Goal: Information Seeking & Learning: Learn about a topic

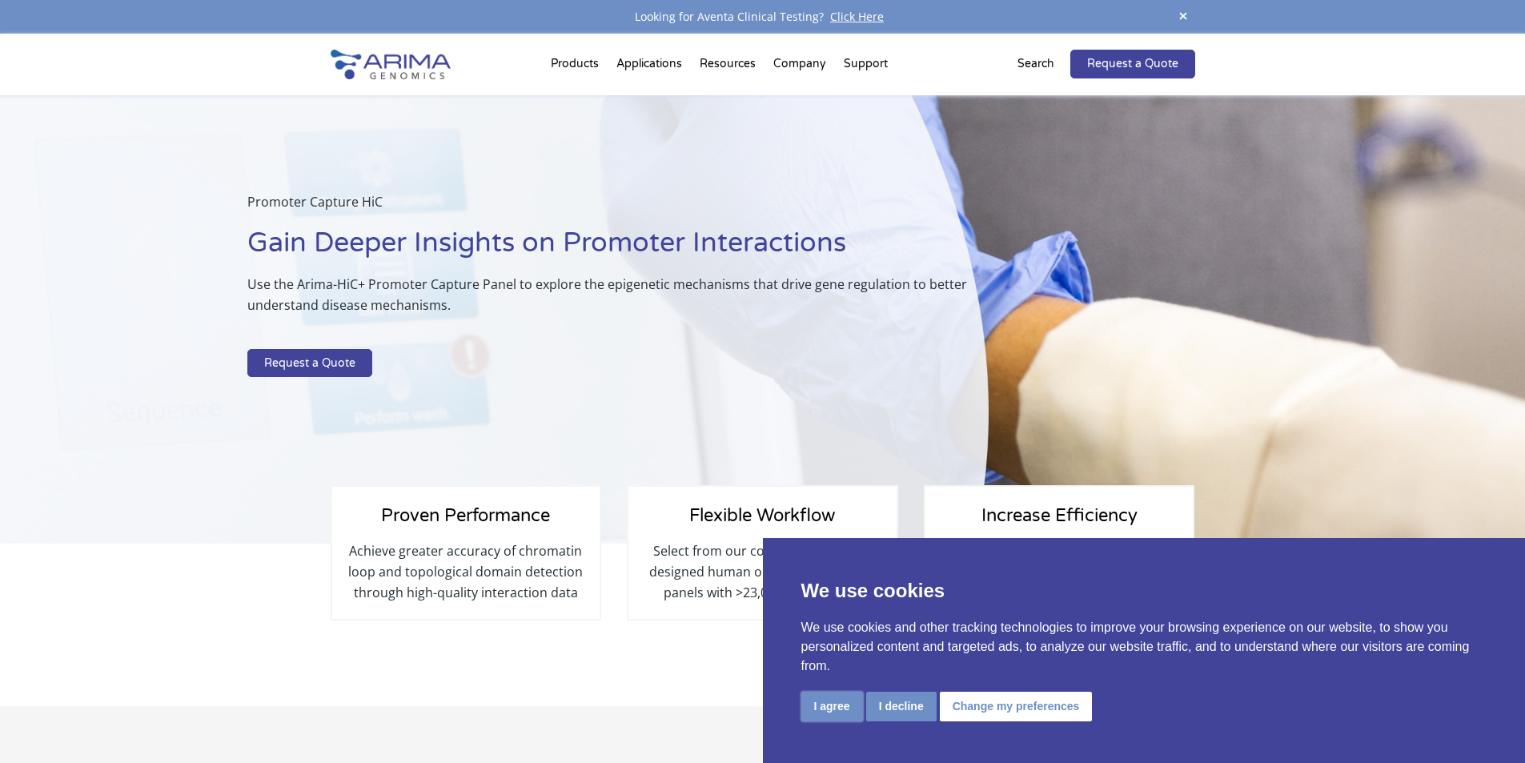
click at [847, 708] on button "I agree" at bounding box center [833, 707] width 62 height 30
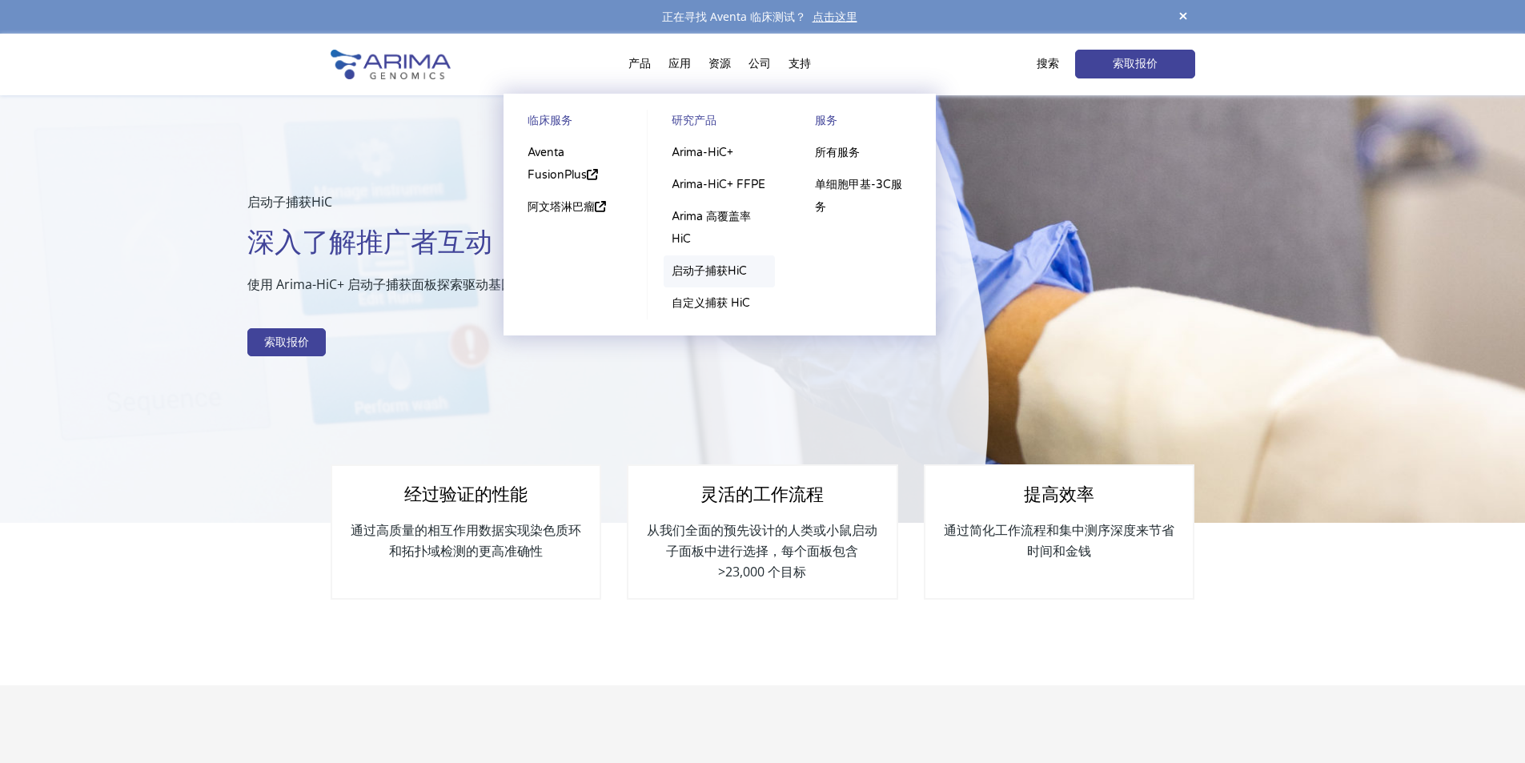
click at [721, 272] on font "启动子捕获HiC" at bounding box center [709, 271] width 75 height 14
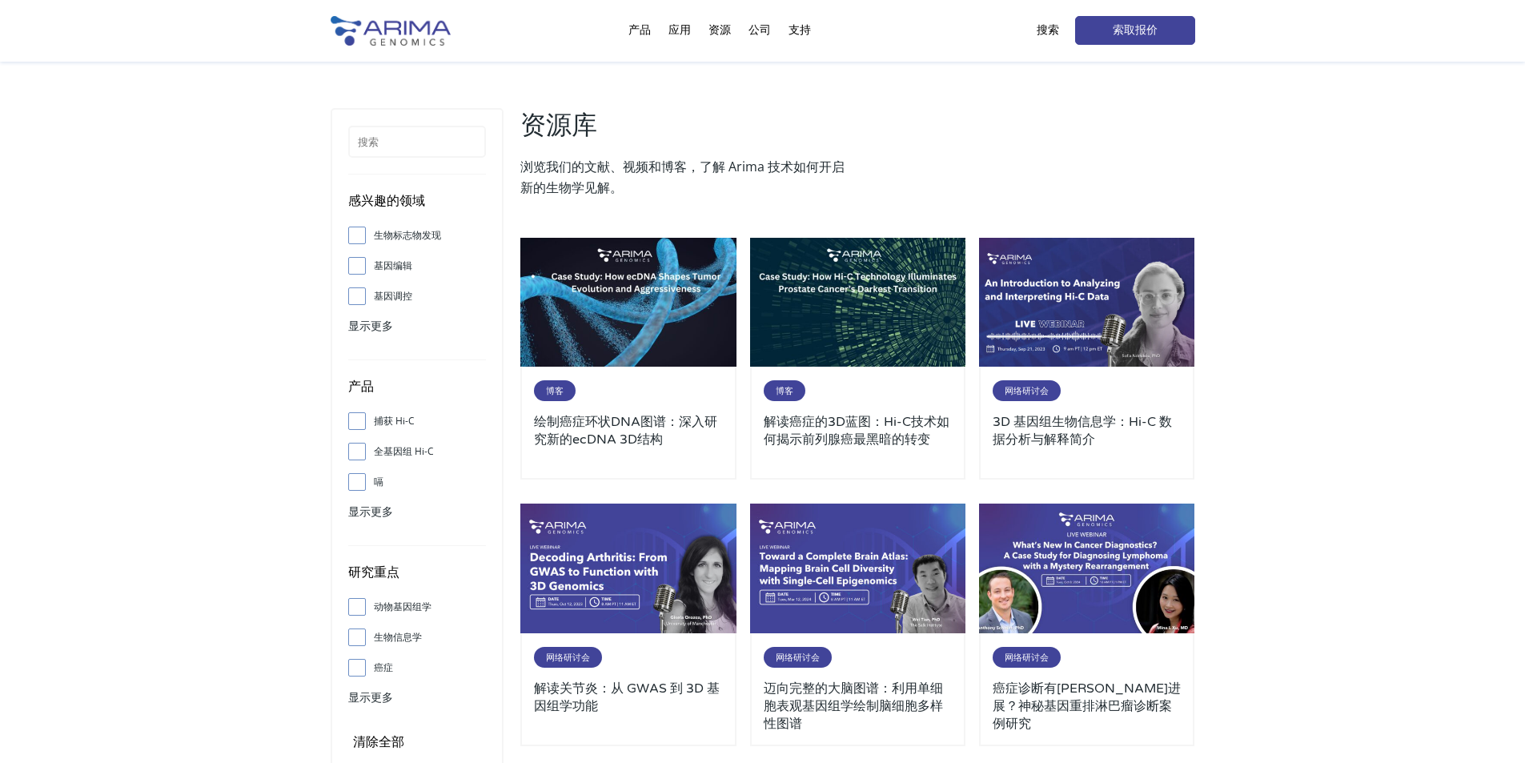
click at [1046, 26] on font "搜索" at bounding box center [1048, 30] width 22 height 14
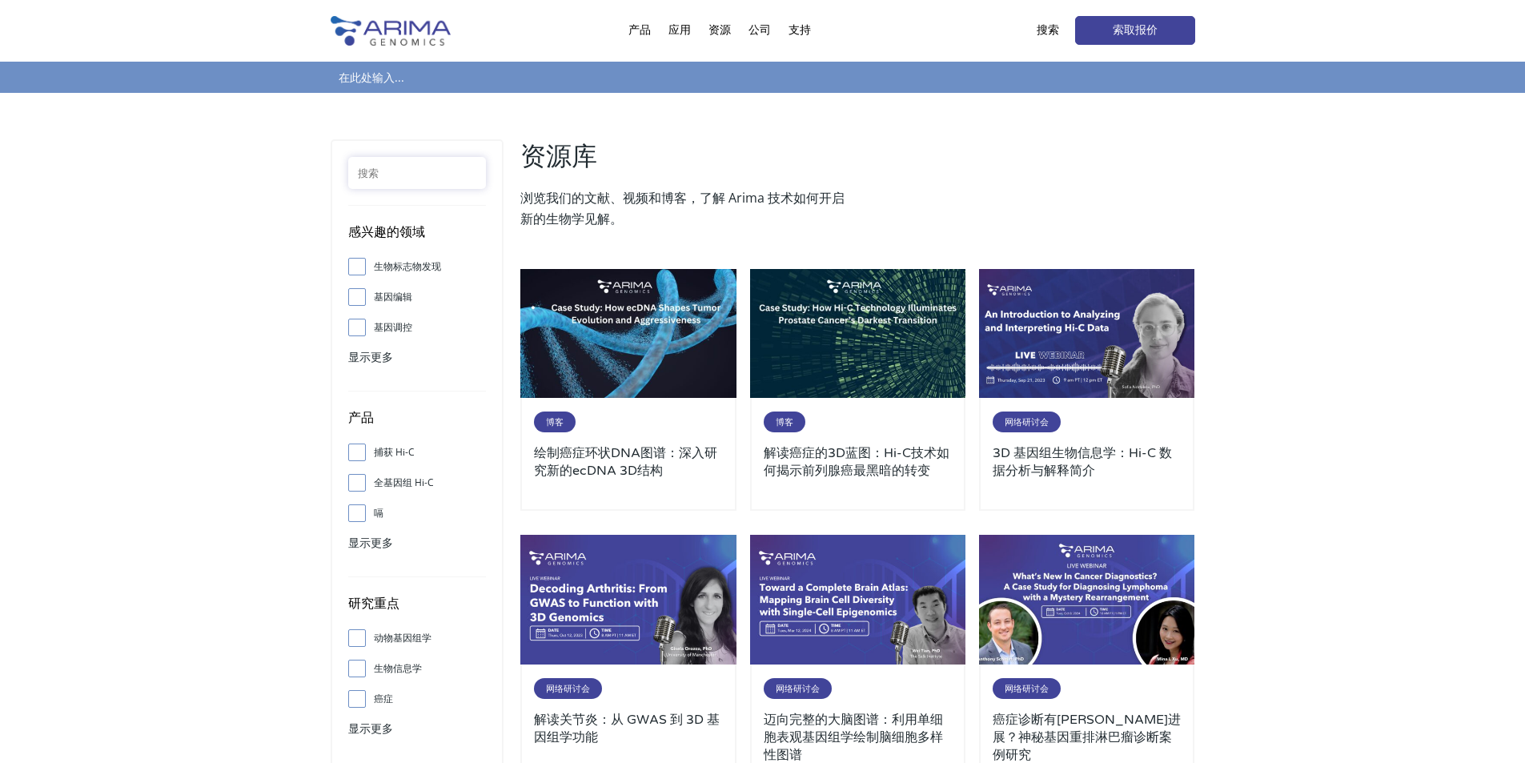
click at [383, 176] on input "text" at bounding box center [417, 173] width 138 height 32
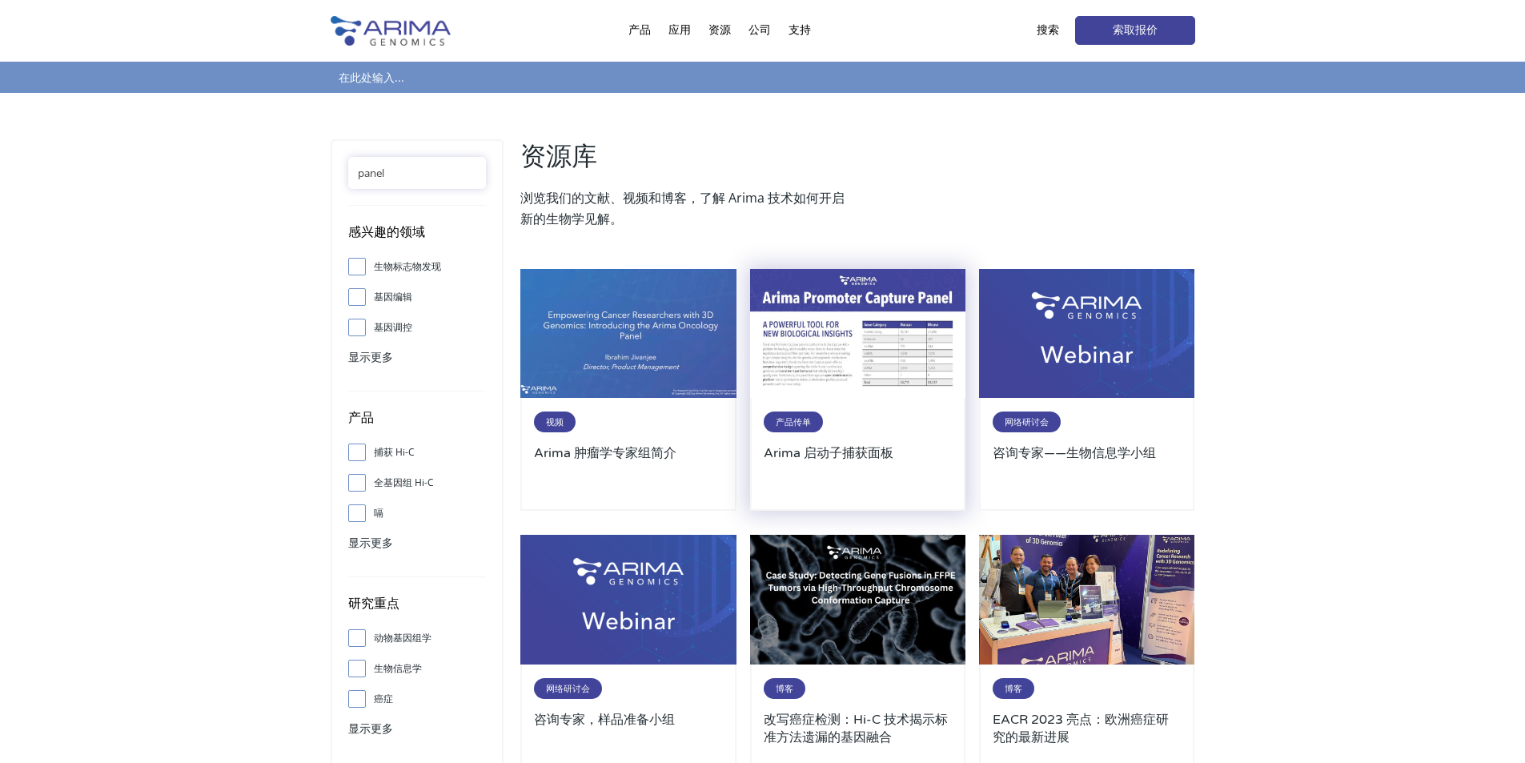
type input "panel"
click at [905, 345] on img at bounding box center [858, 334] width 216 height 130
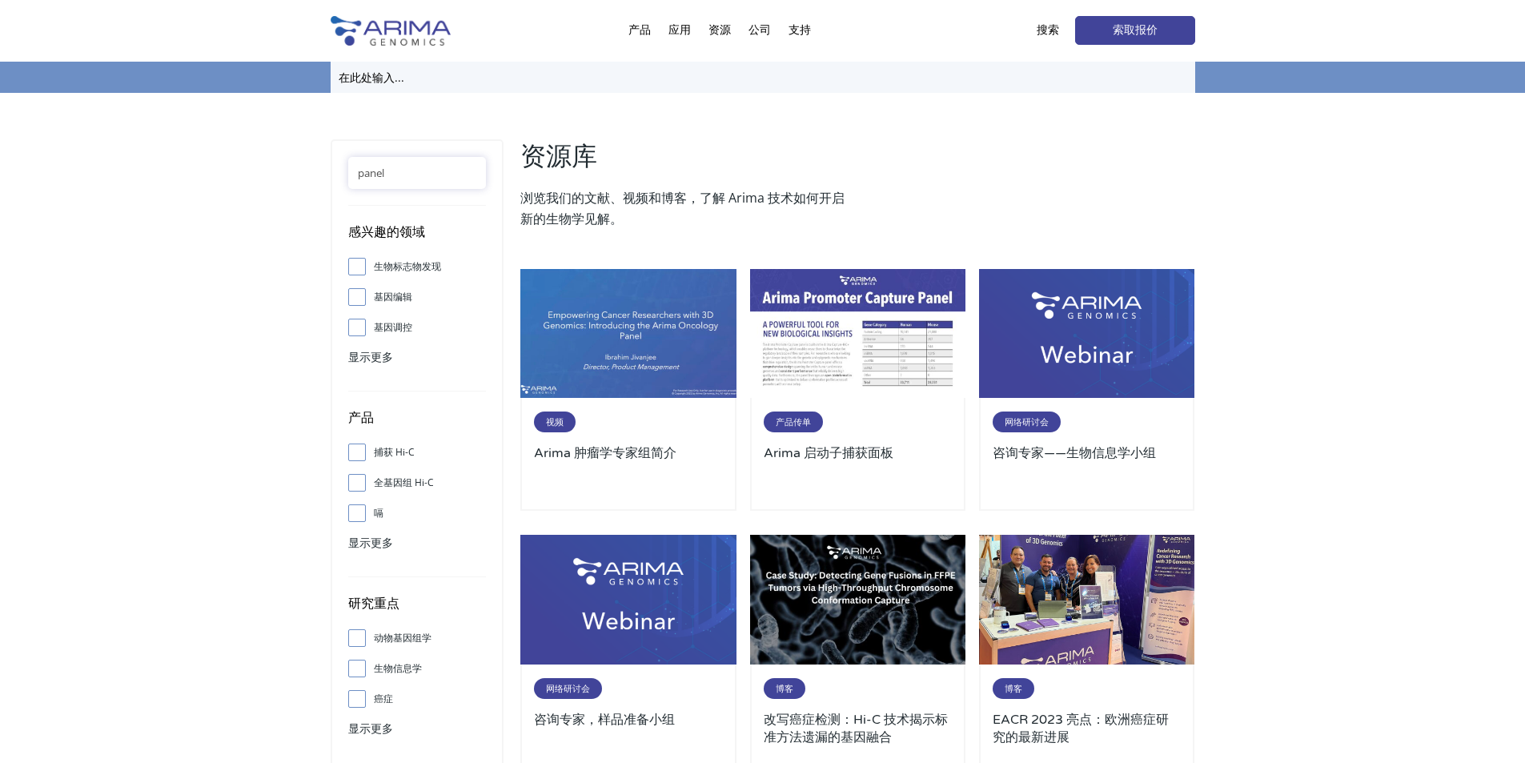
drag, startPoint x: 361, startPoint y: 66, endPoint x: 371, endPoint y: 80, distance: 17.3
click at [362, 69] on input "text" at bounding box center [763, 77] width 865 height 31
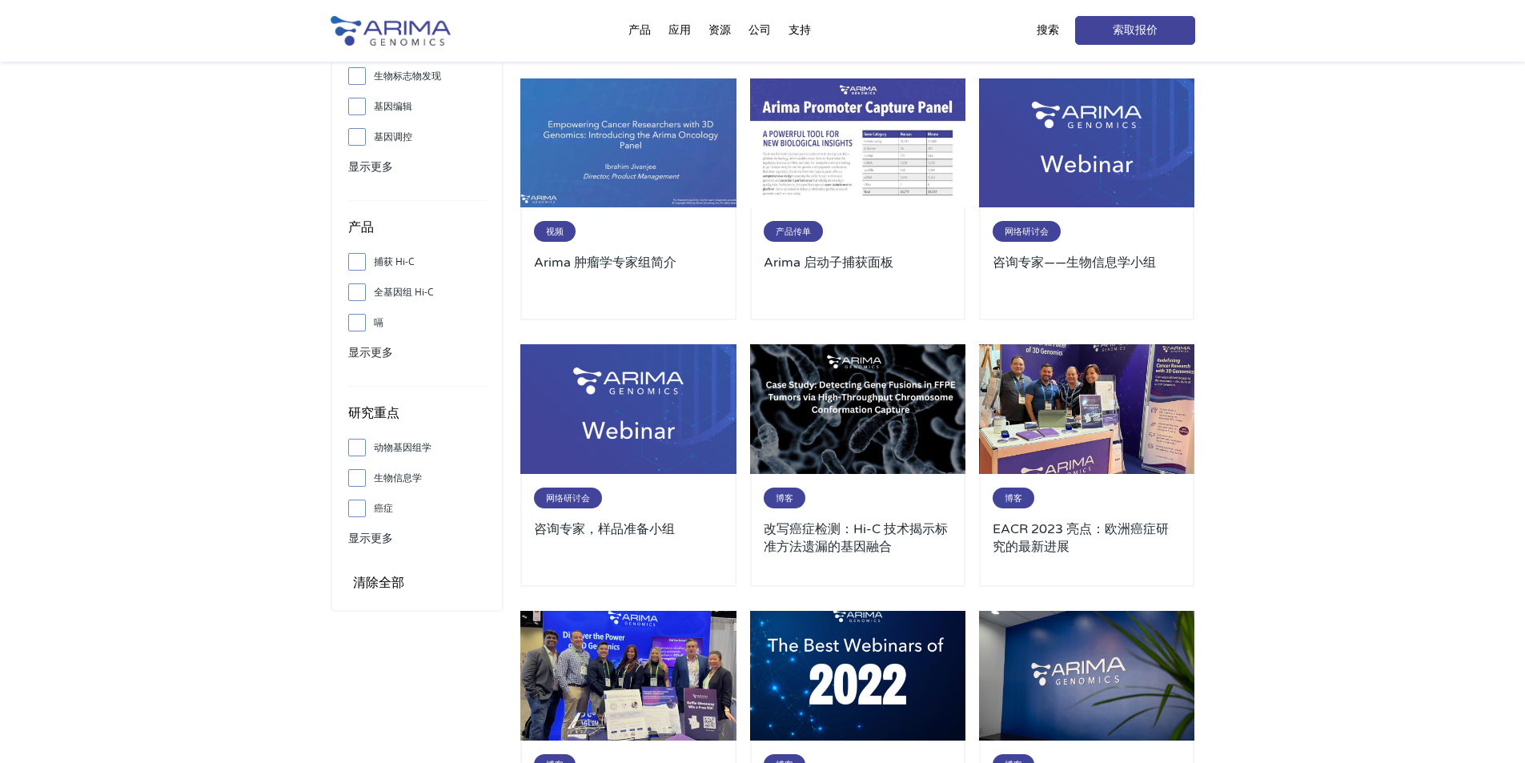
scroll to position [192, 0]
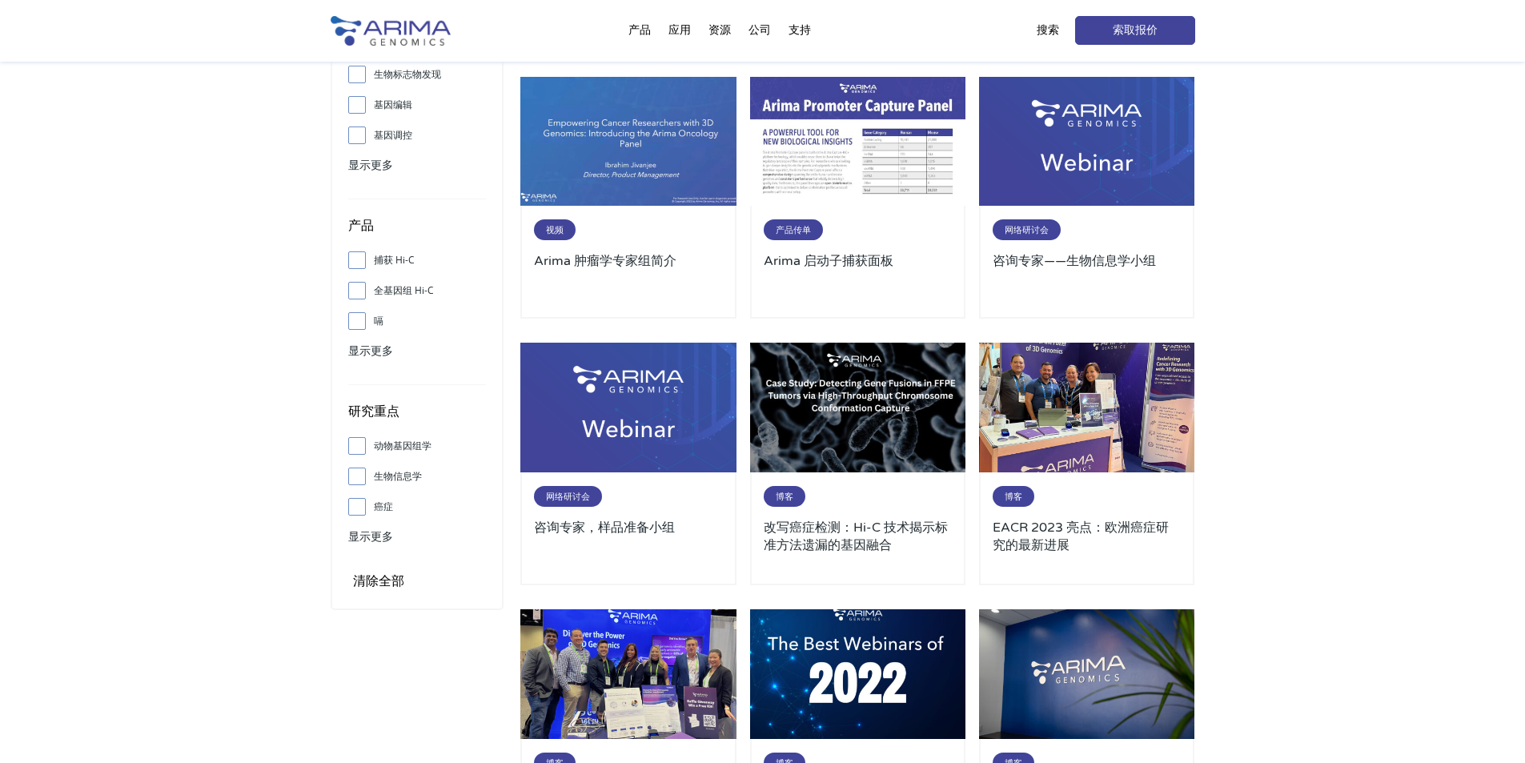
click at [357, 503] on input "癌症" at bounding box center [357, 506] width 10 height 10
checkbox input "true"
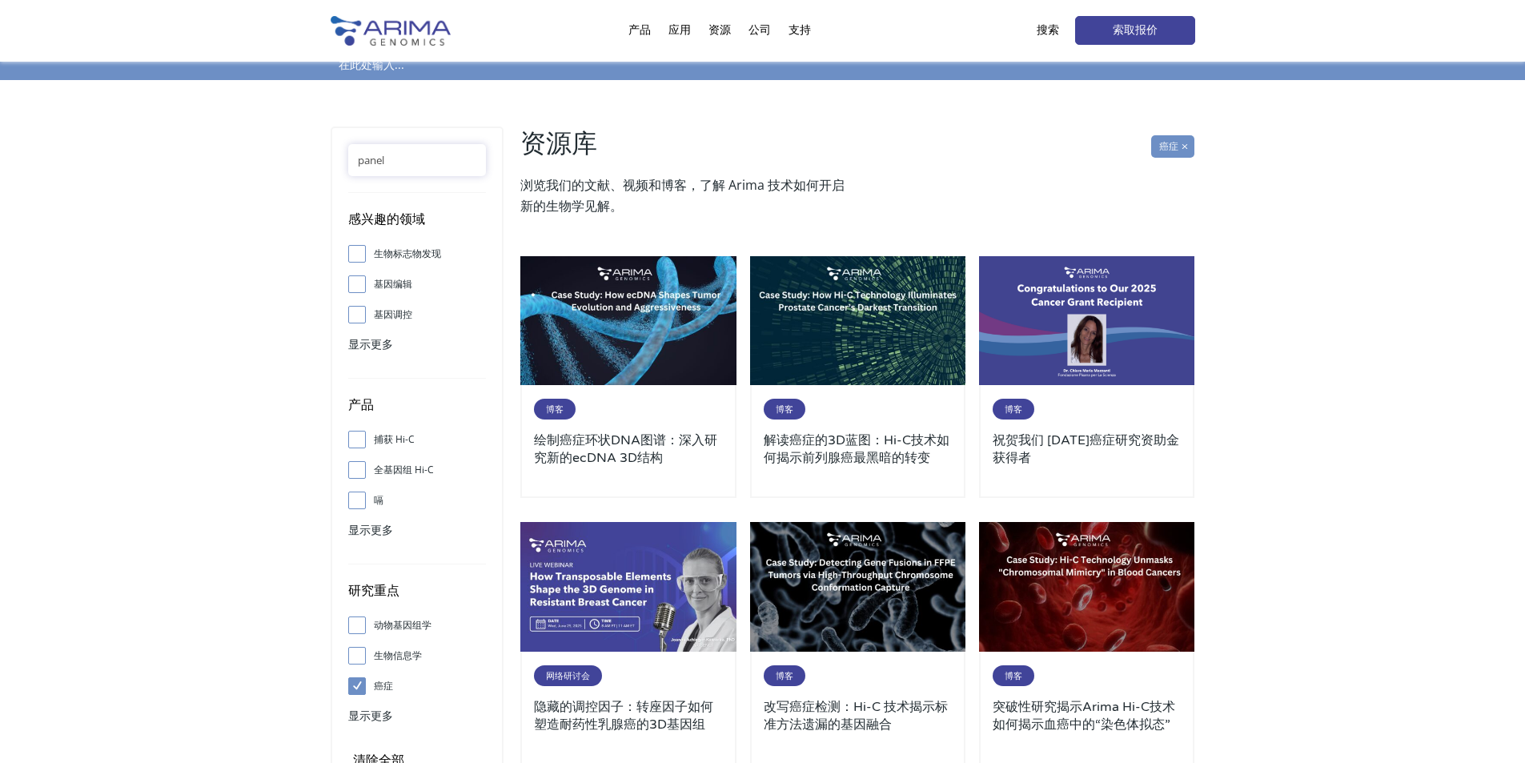
scroll to position [0, 0]
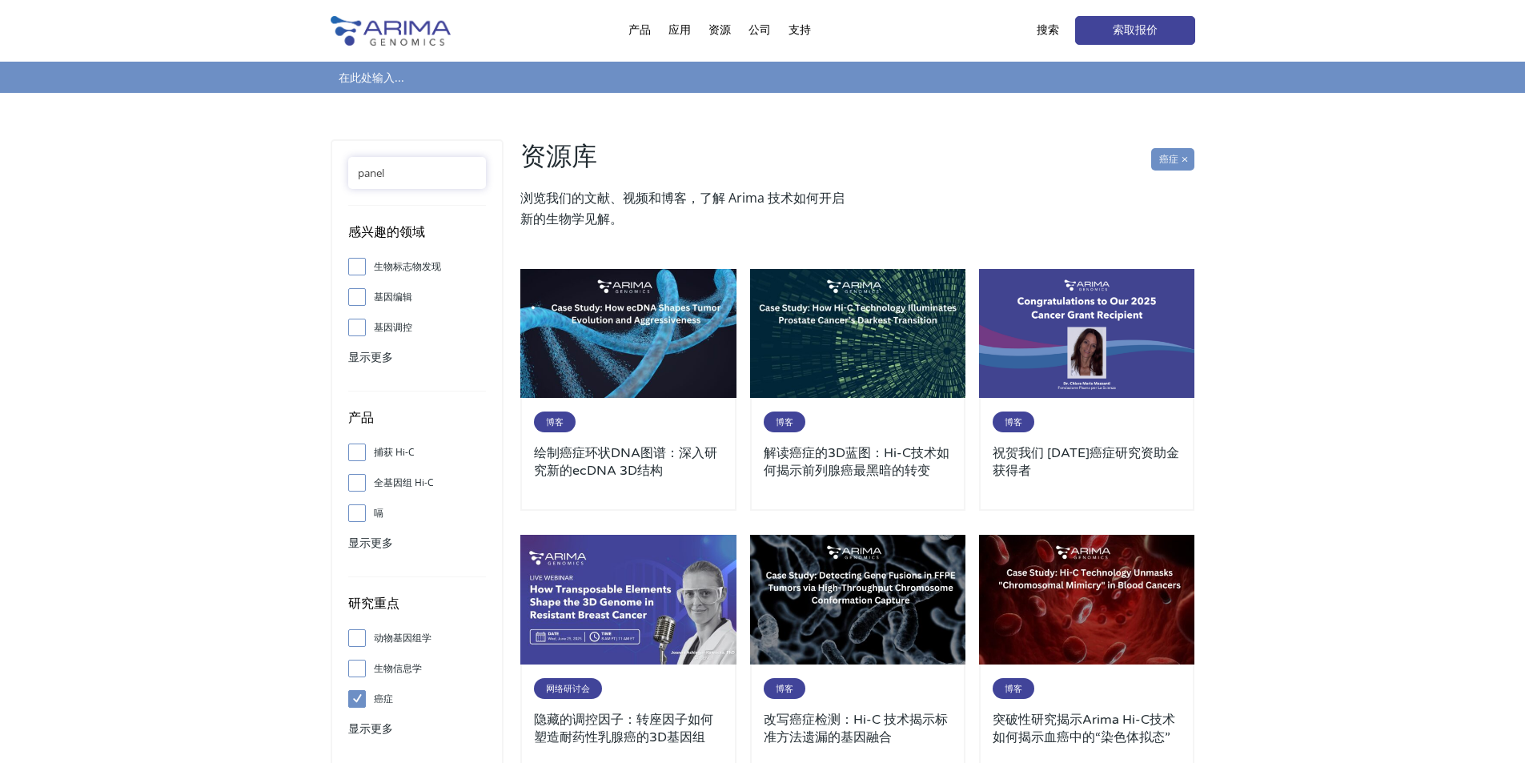
click at [420, 169] on input "panel" at bounding box center [417, 173] width 138 height 32
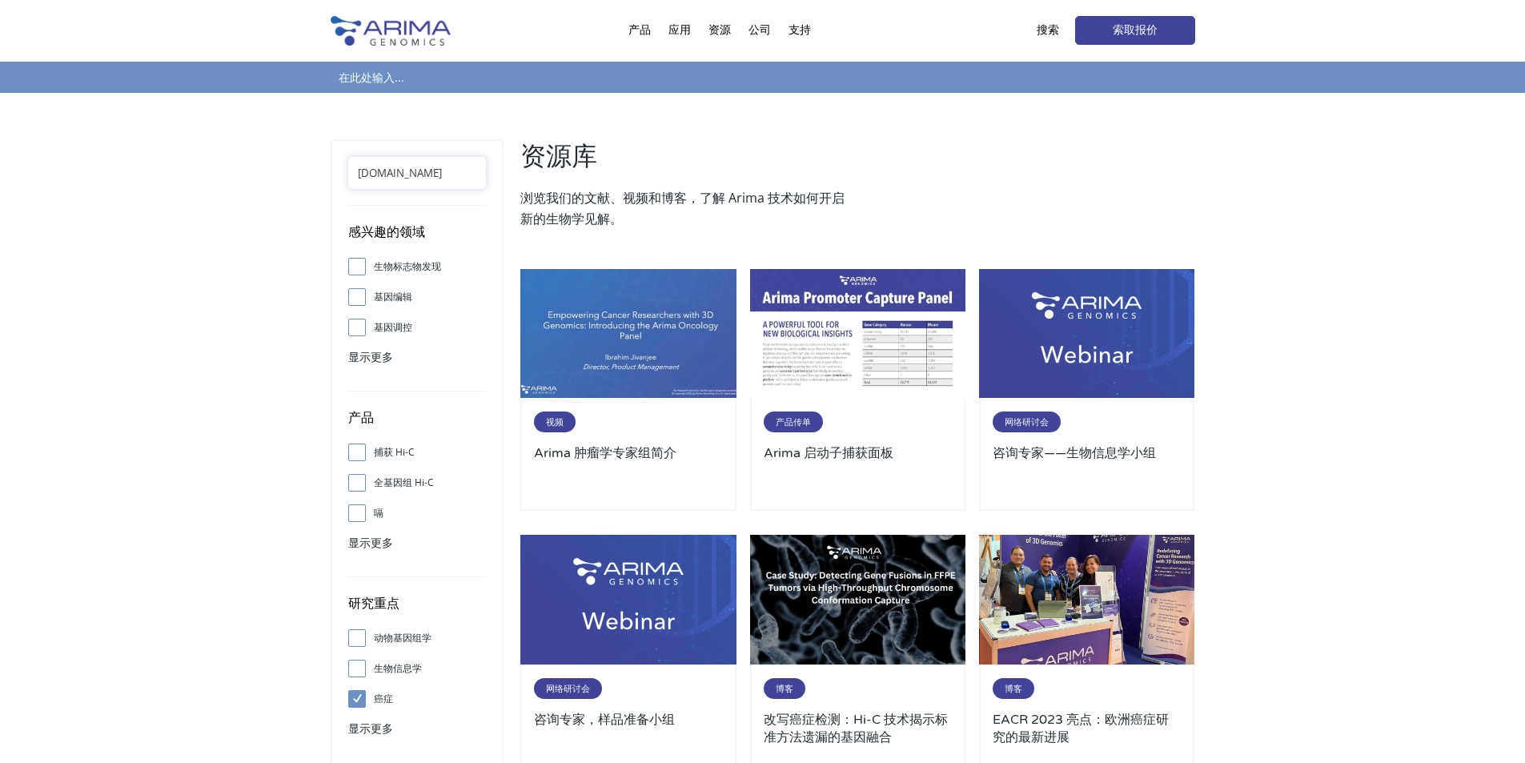
type input "panel.bed"
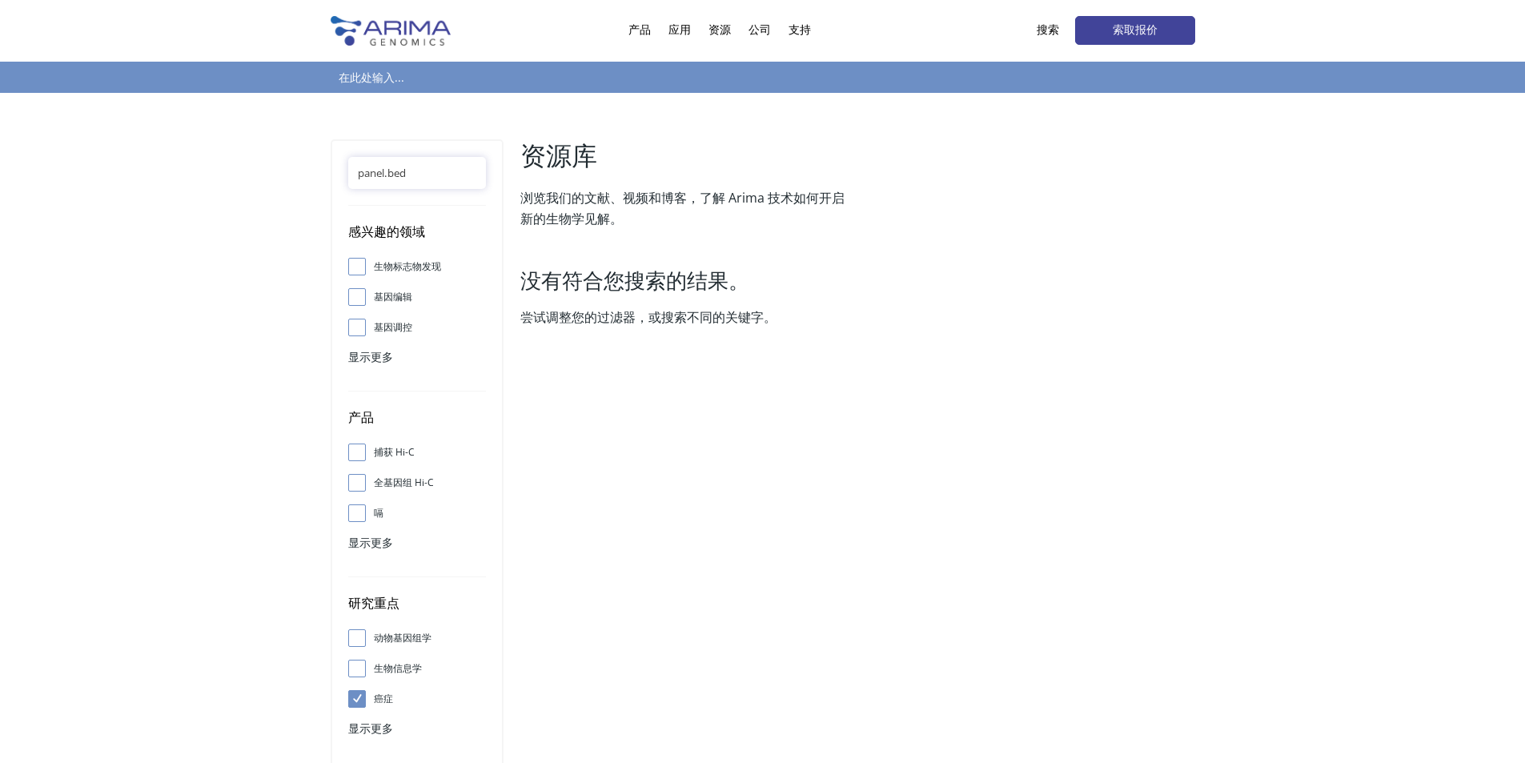
drag, startPoint x: 421, startPoint y: 165, endPoint x: 357, endPoint y: 168, distance: 64.1
click at [357, 168] on input "panel.bed" at bounding box center [417, 173] width 138 height 32
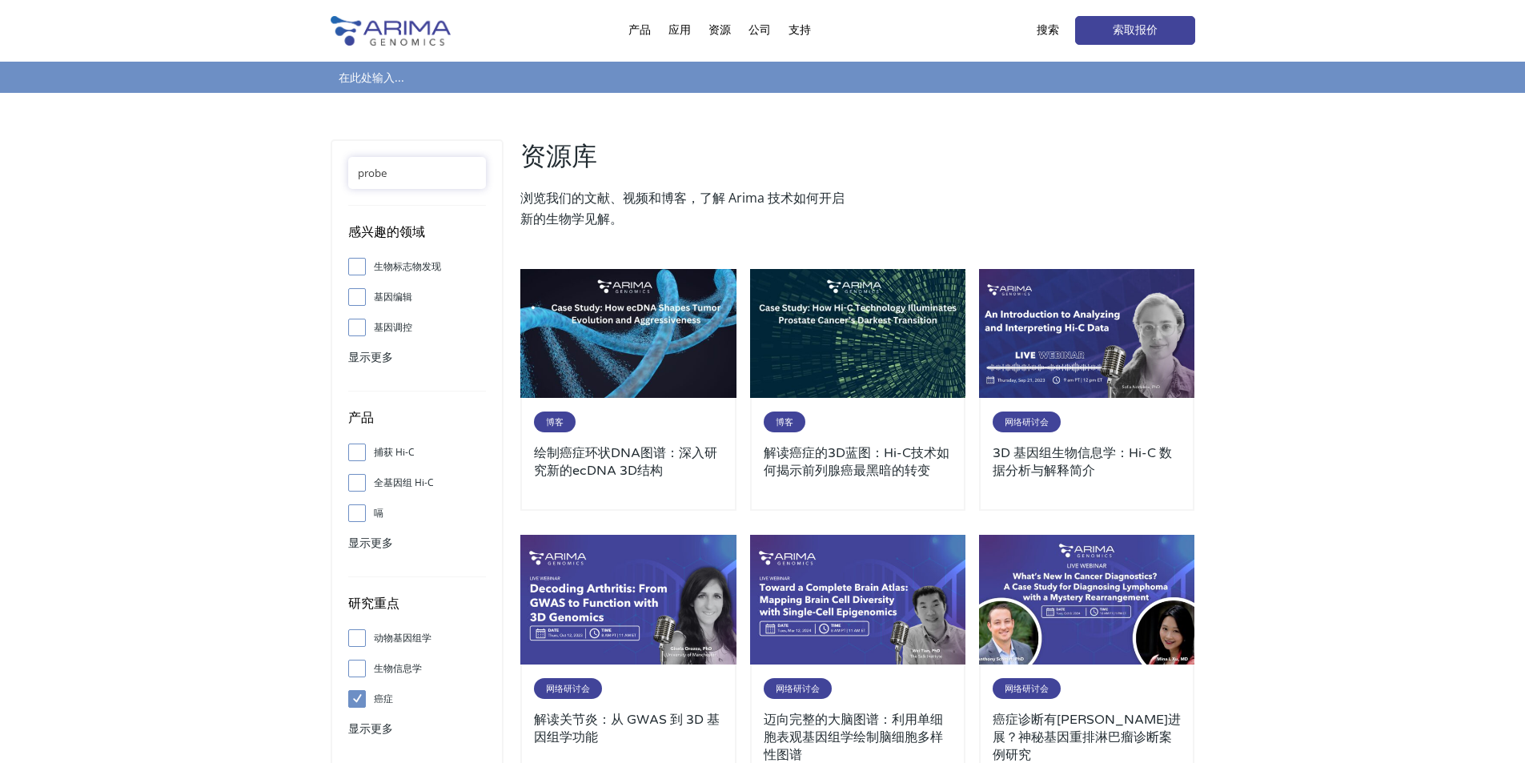
type input "probe"
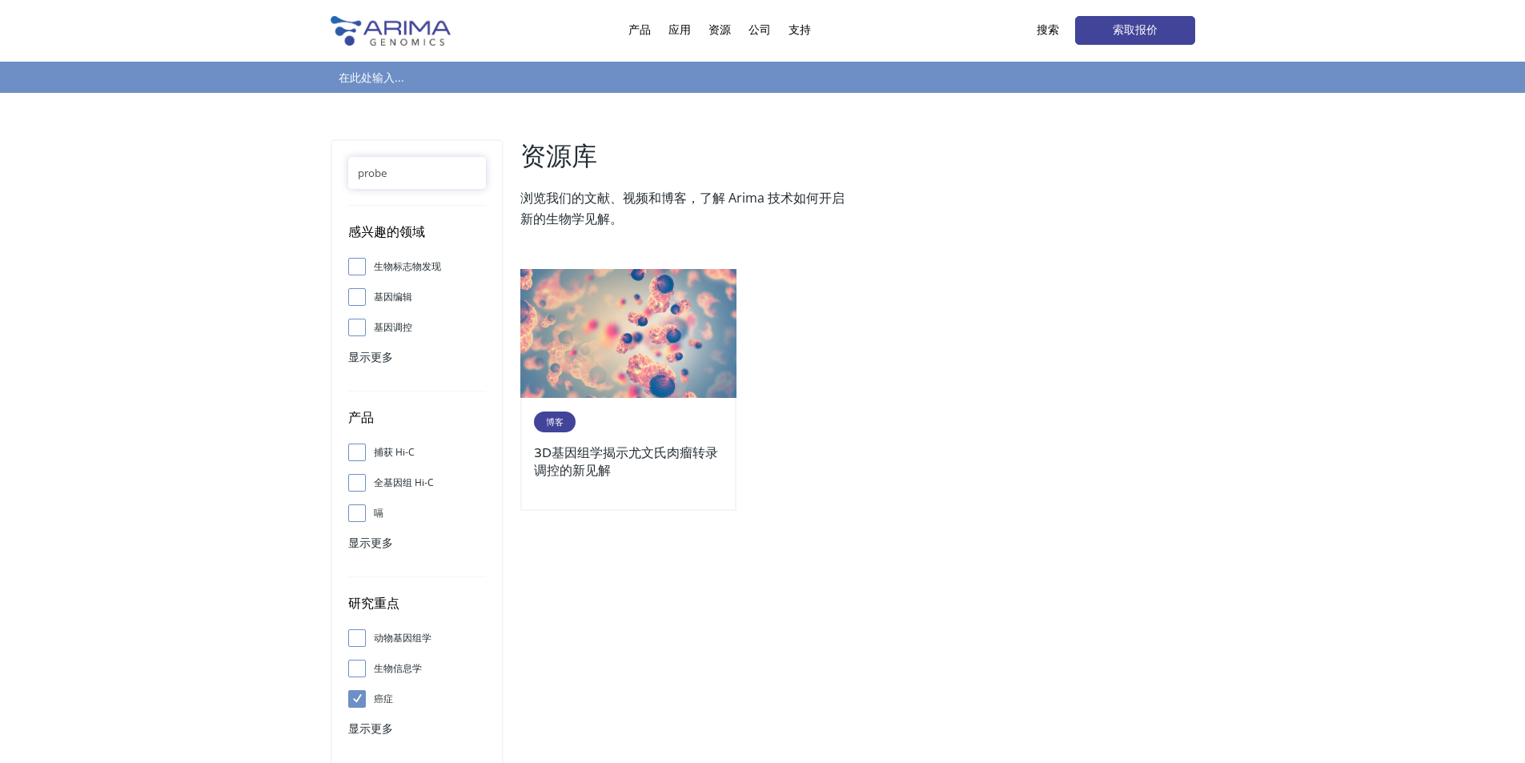
click at [363, 696] on span at bounding box center [361, 699] width 26 height 18
click at [362, 696] on input "癌症" at bounding box center [357, 698] width 10 height 10
checkbox input "false"
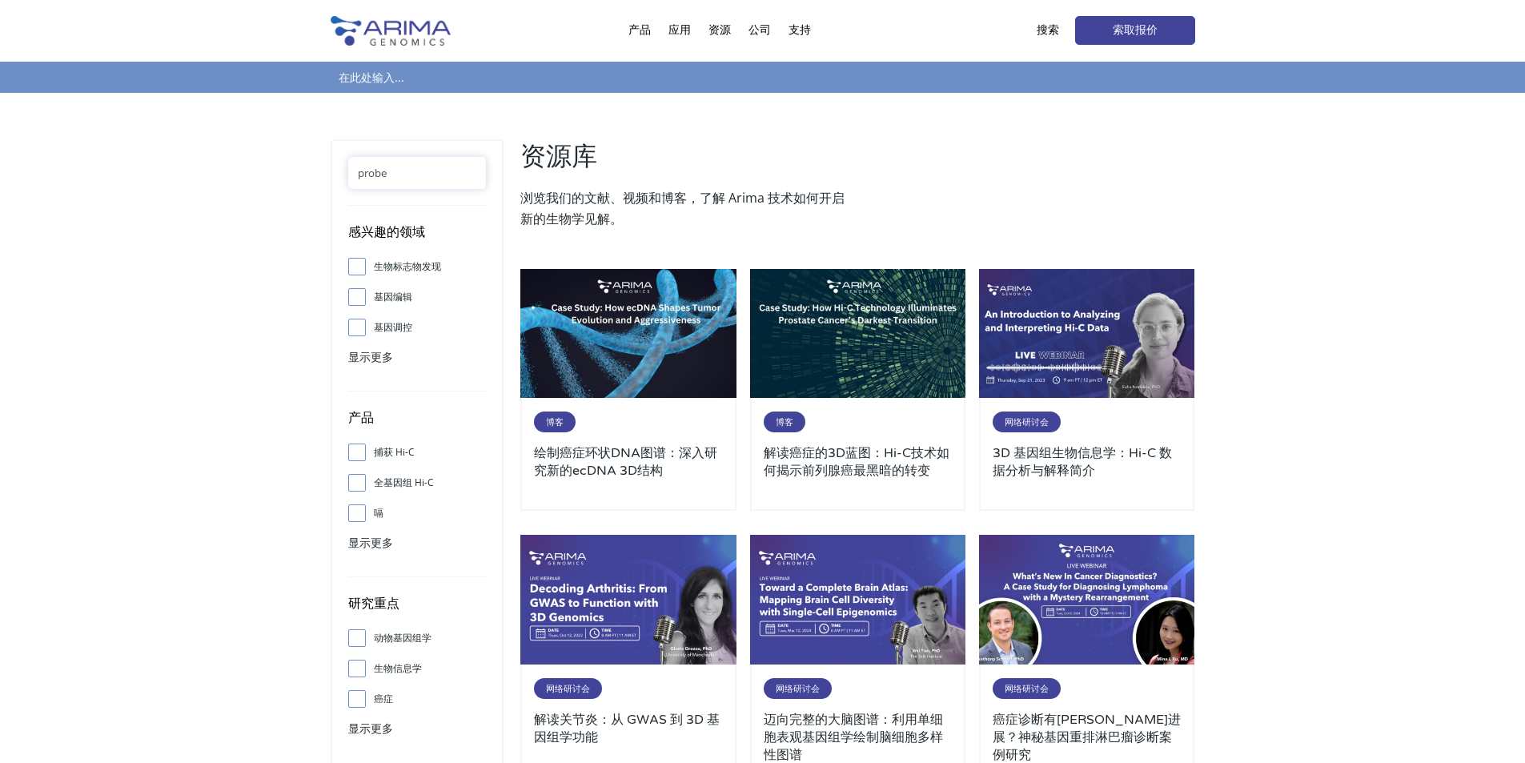
click at [363, 456] on span at bounding box center [361, 453] width 26 height 18
click at [362, 456] on input "捕获 Hi-C" at bounding box center [357, 452] width 10 height 10
checkbox input "true"
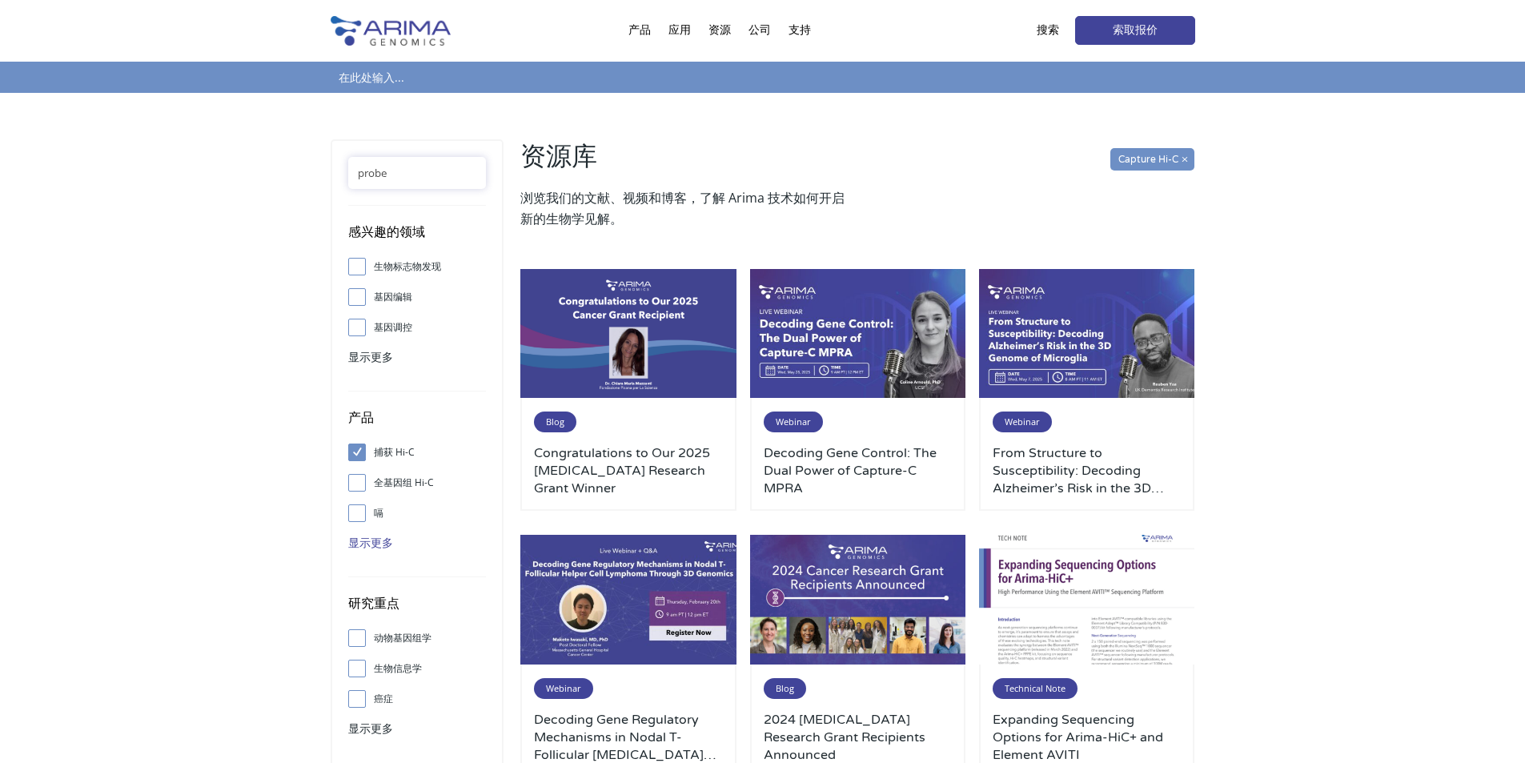
click at [380, 537] on font "显示更多" at bounding box center [370, 542] width 45 height 15
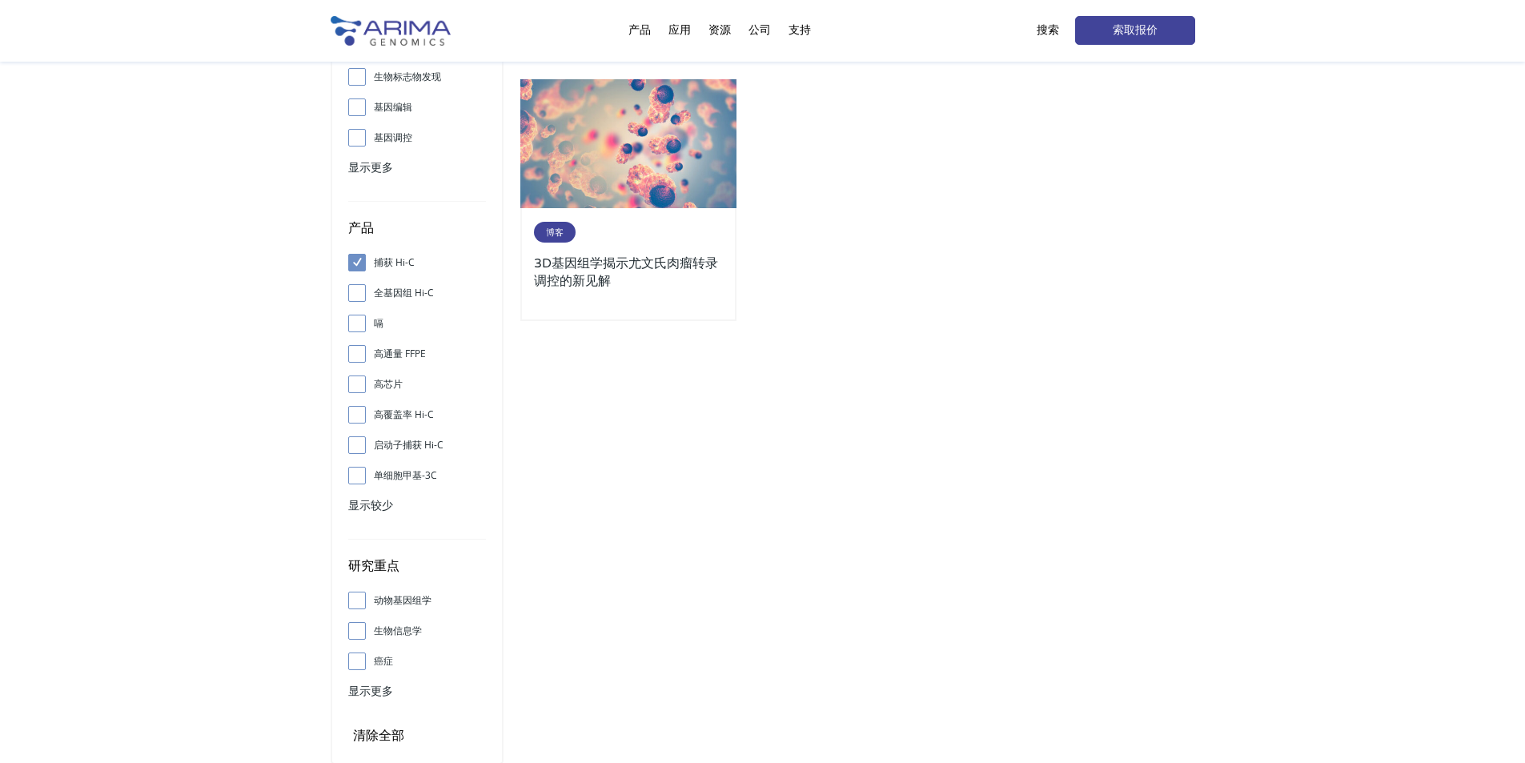
scroll to position [192, 0]
click at [370, 448] on span at bounding box center [361, 443] width 26 height 18
click at [362, 448] on input "启动子捕获 Hi-C" at bounding box center [357, 442] width 10 height 10
checkbox input "true"
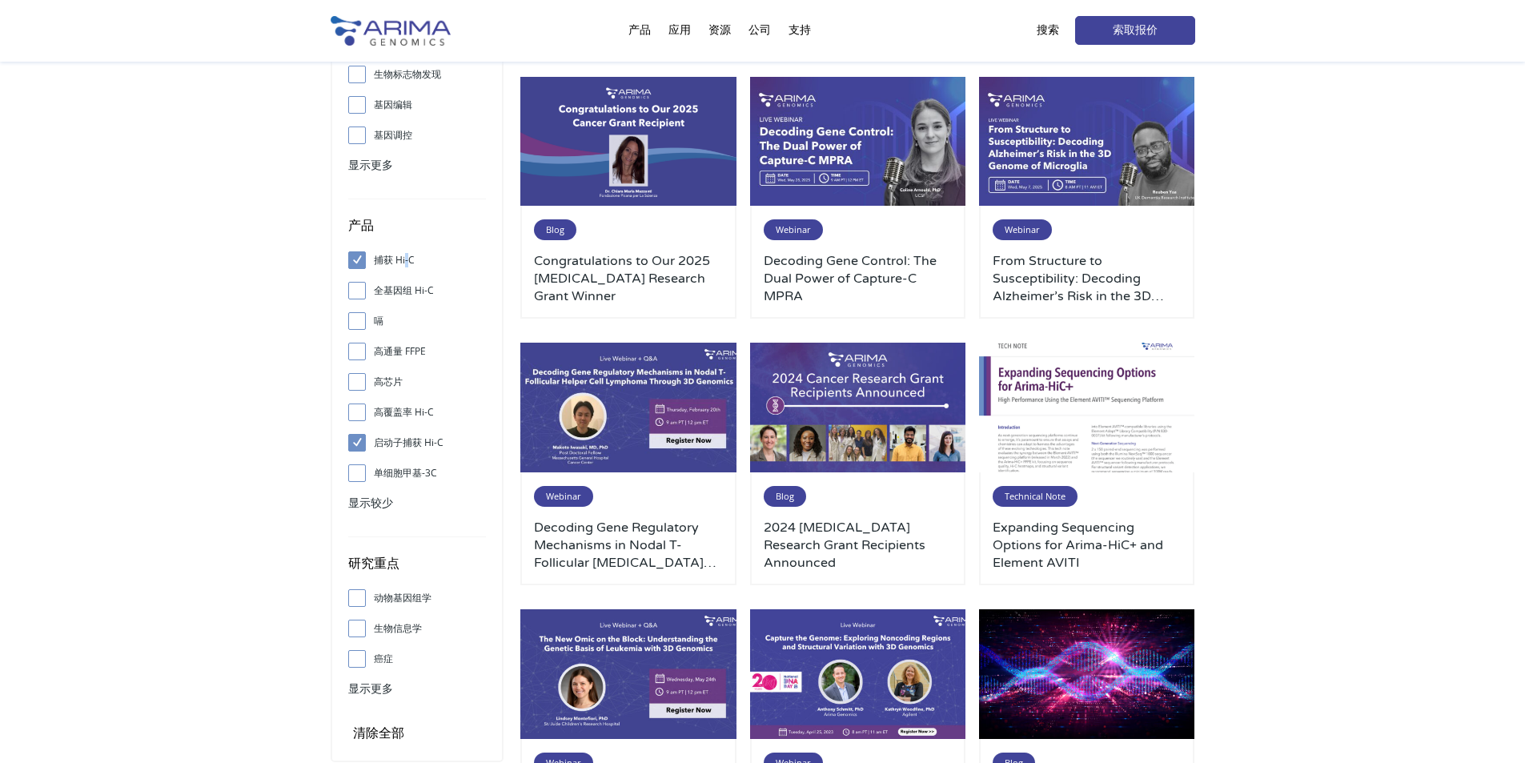
click at [405, 263] on font "捕获 Hi-C" at bounding box center [394, 260] width 41 height 14
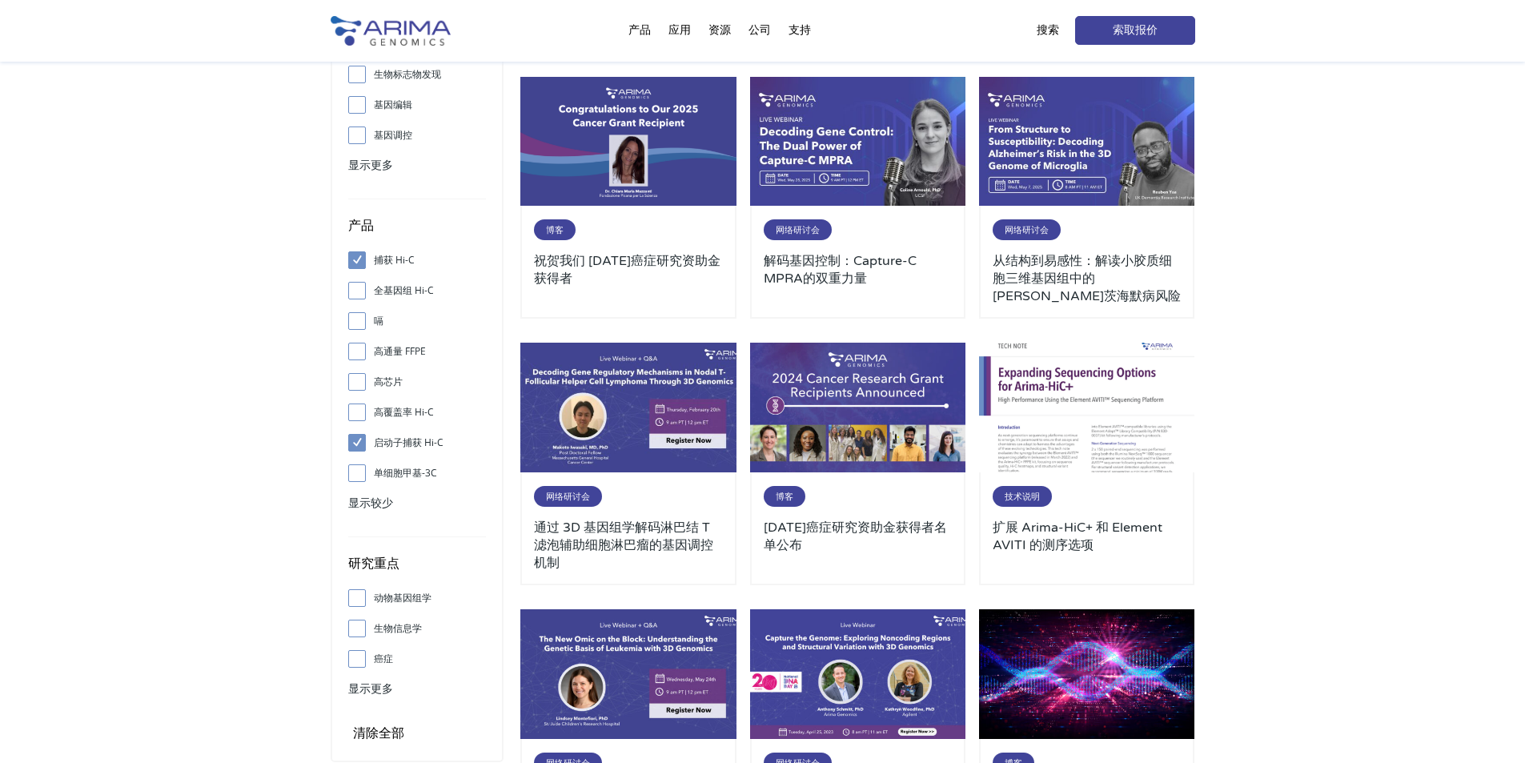
click at [363, 254] on span at bounding box center [361, 260] width 26 height 18
click at [362, 255] on input "捕获 Hi-C" at bounding box center [357, 260] width 10 height 10
checkbox input "false"
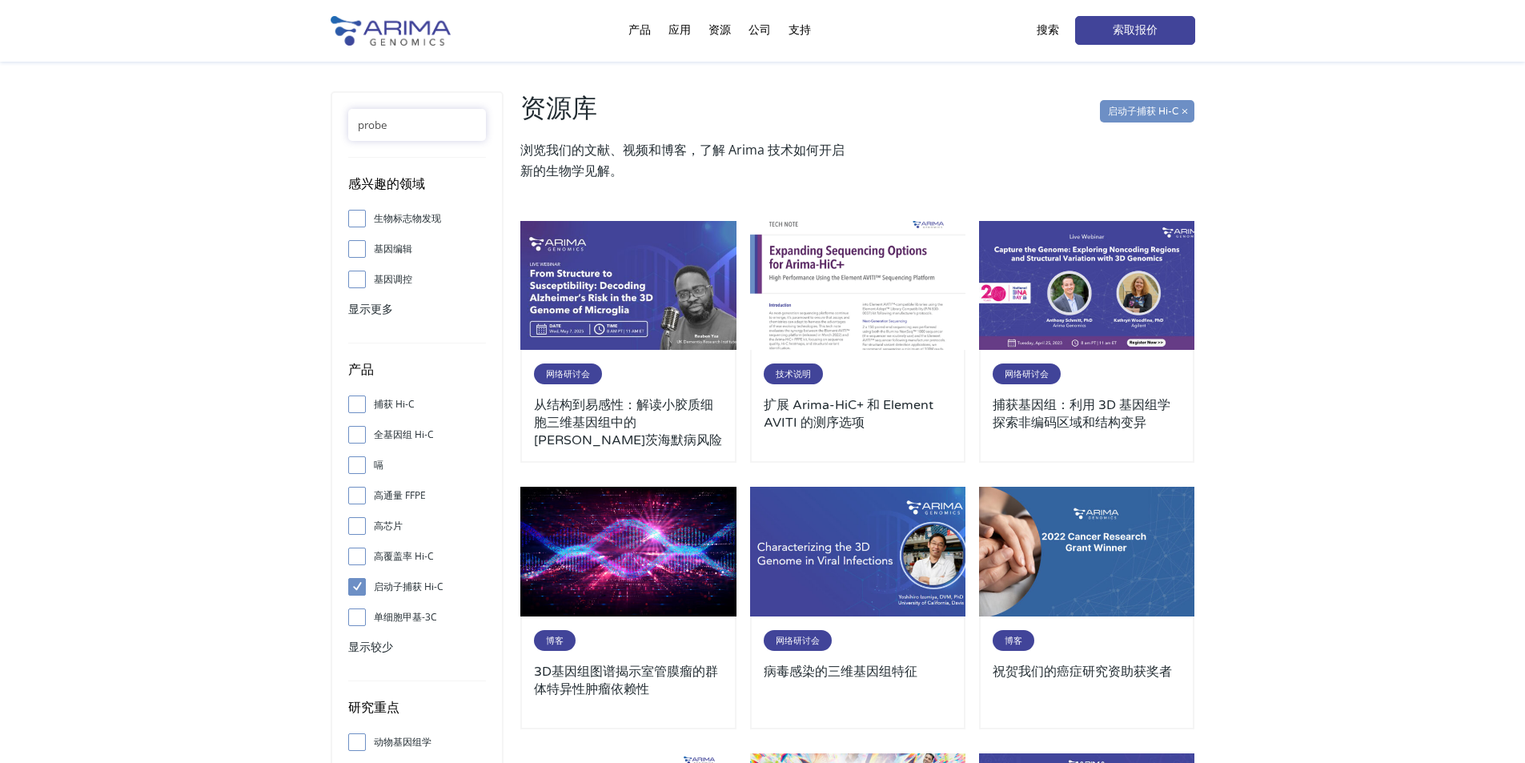
scroll to position [0, 0]
